Goal: Information Seeking & Learning: Learn about a topic

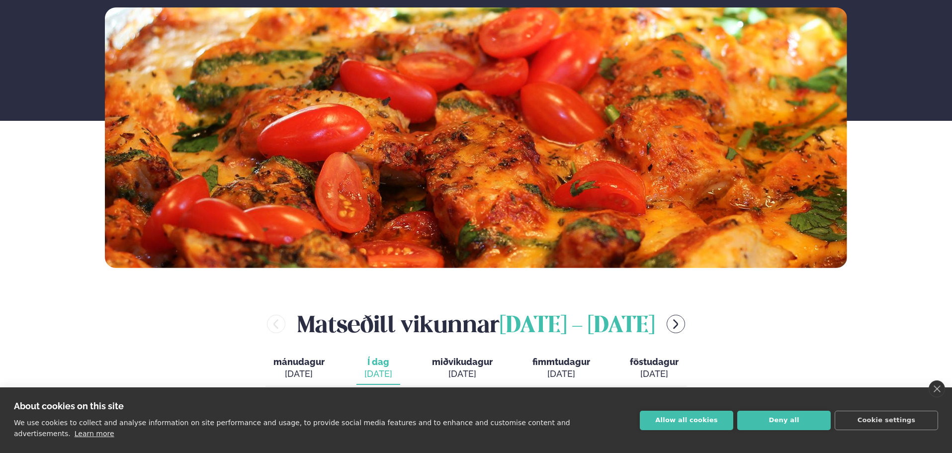
scroll to position [199, 0]
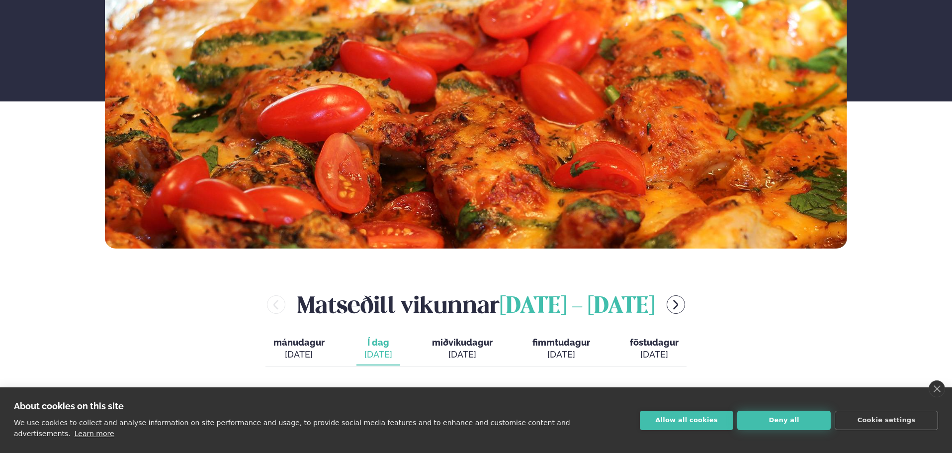
click at [782, 428] on button "Deny all" at bounding box center [783, 420] width 93 height 19
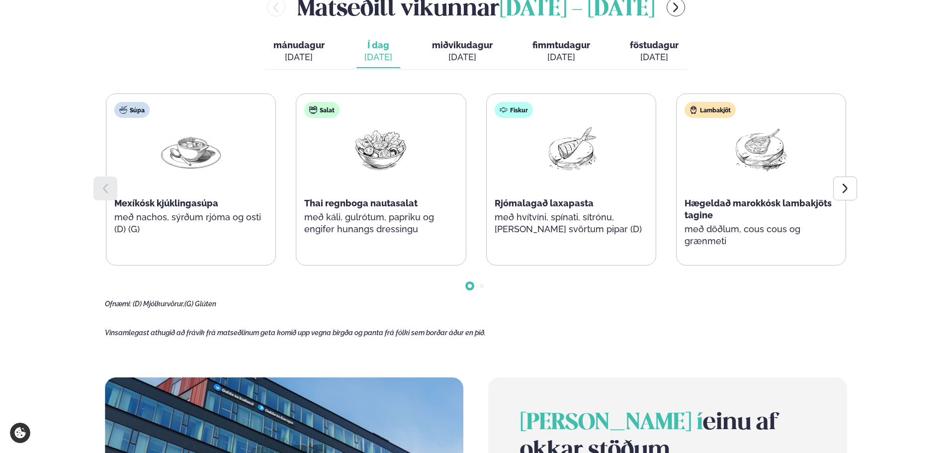
scroll to position [497, 0]
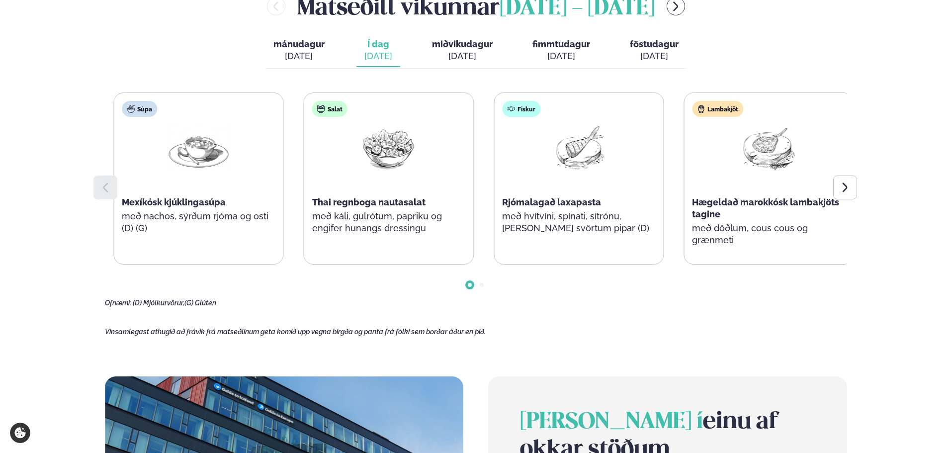
click at [441, 229] on div "Salat Thai regnboga nautasalat með káli, gulrótum, papriku og engifer hunangs d…" at bounding box center [388, 172] width 169 height 159
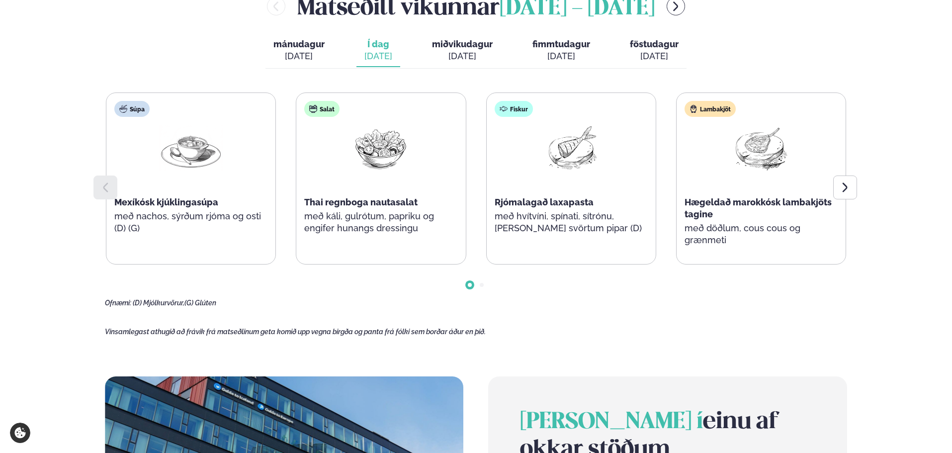
click at [687, 200] on span "Hægeldað marokkósk lambakjöts tagine" at bounding box center [757, 208] width 147 height 22
click at [27, 89] on div "Þjónusta Hádegismatur fyrir fyrirtæki Fyrirtækja veitingar Einkapartý Matseðill…" at bounding box center [476, 289] width 952 height 1572
click at [458, 46] on span "miðvikudagur" at bounding box center [462, 44] width 61 height 10
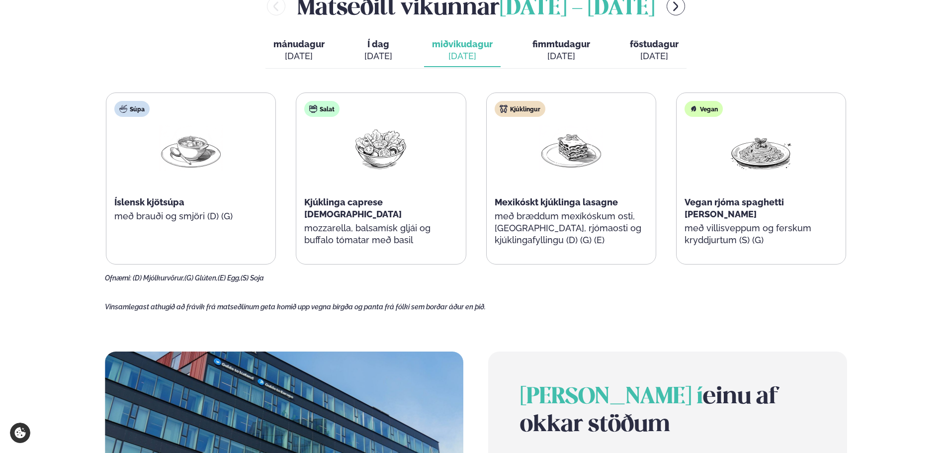
click at [547, 39] on span "fimmtudagur" at bounding box center [561, 44] width 58 height 10
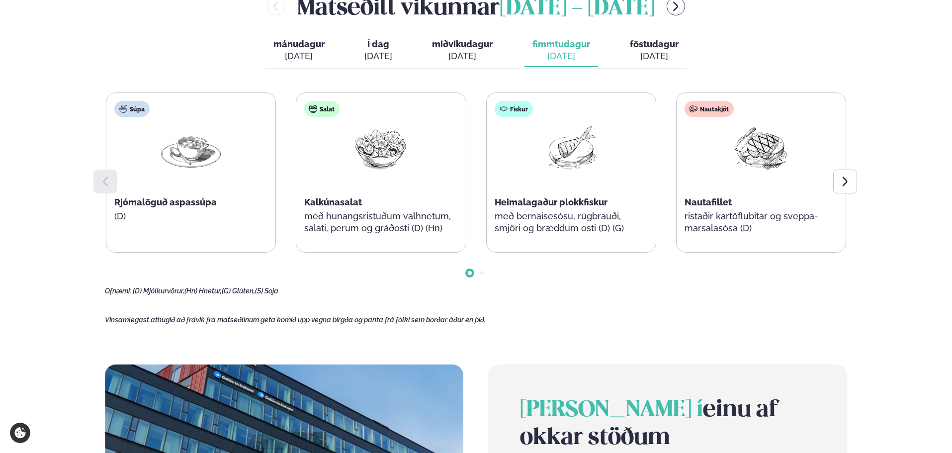
click at [630, 44] on span "föstudagur" at bounding box center [654, 44] width 49 height 10
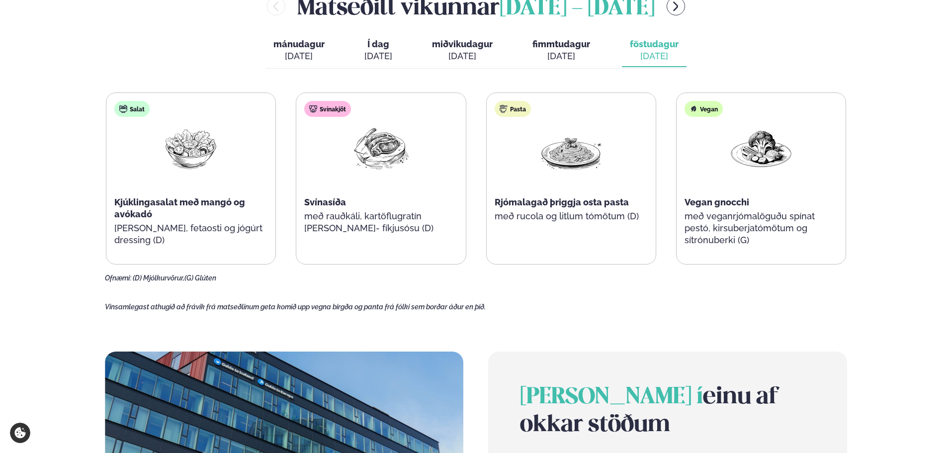
click at [553, 48] on span "fimmtudagur" at bounding box center [561, 44] width 58 height 10
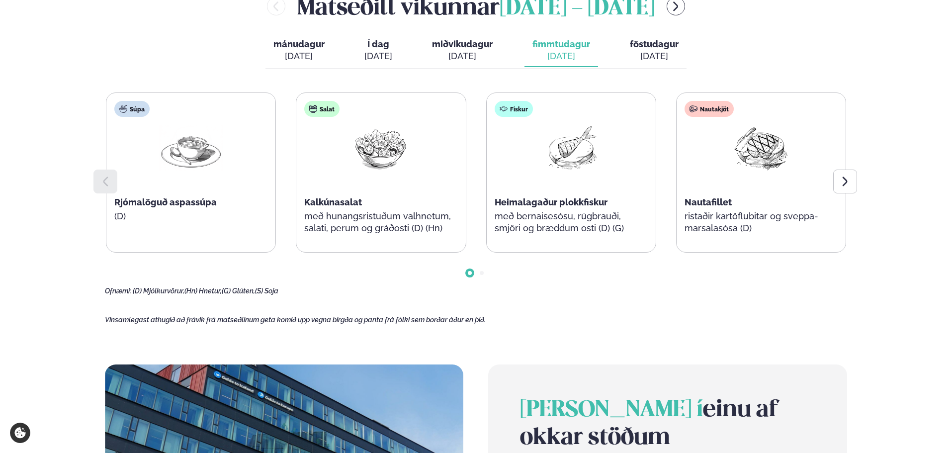
click at [460, 60] on div "[DATE]" at bounding box center [462, 56] width 61 height 12
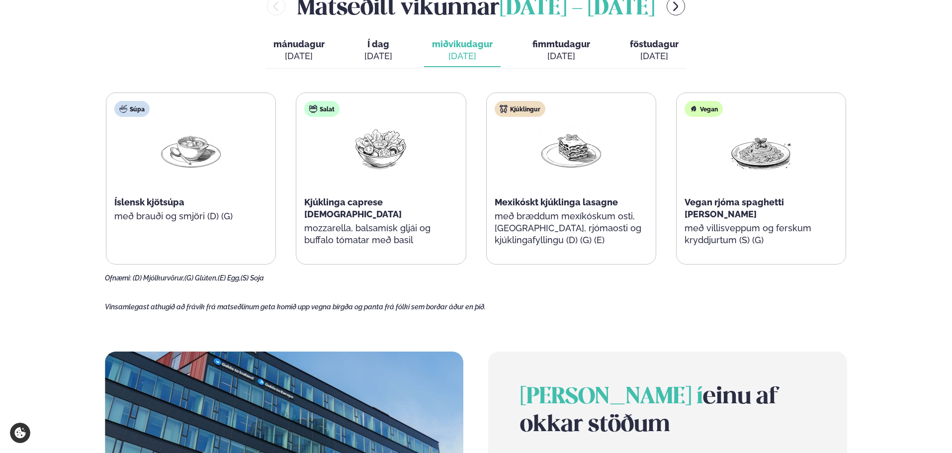
click at [374, 53] on div "[DATE]" at bounding box center [378, 56] width 28 height 12
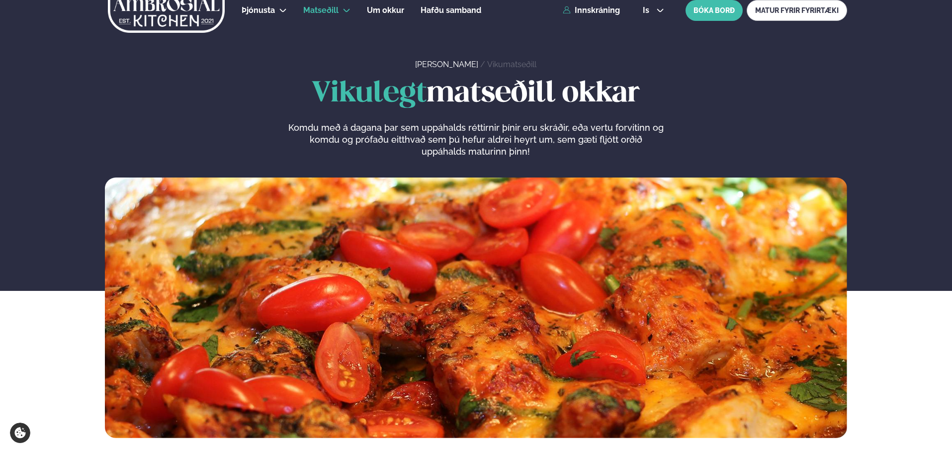
scroll to position [0, 0]
